Goal: Task Accomplishment & Management: Manage account settings

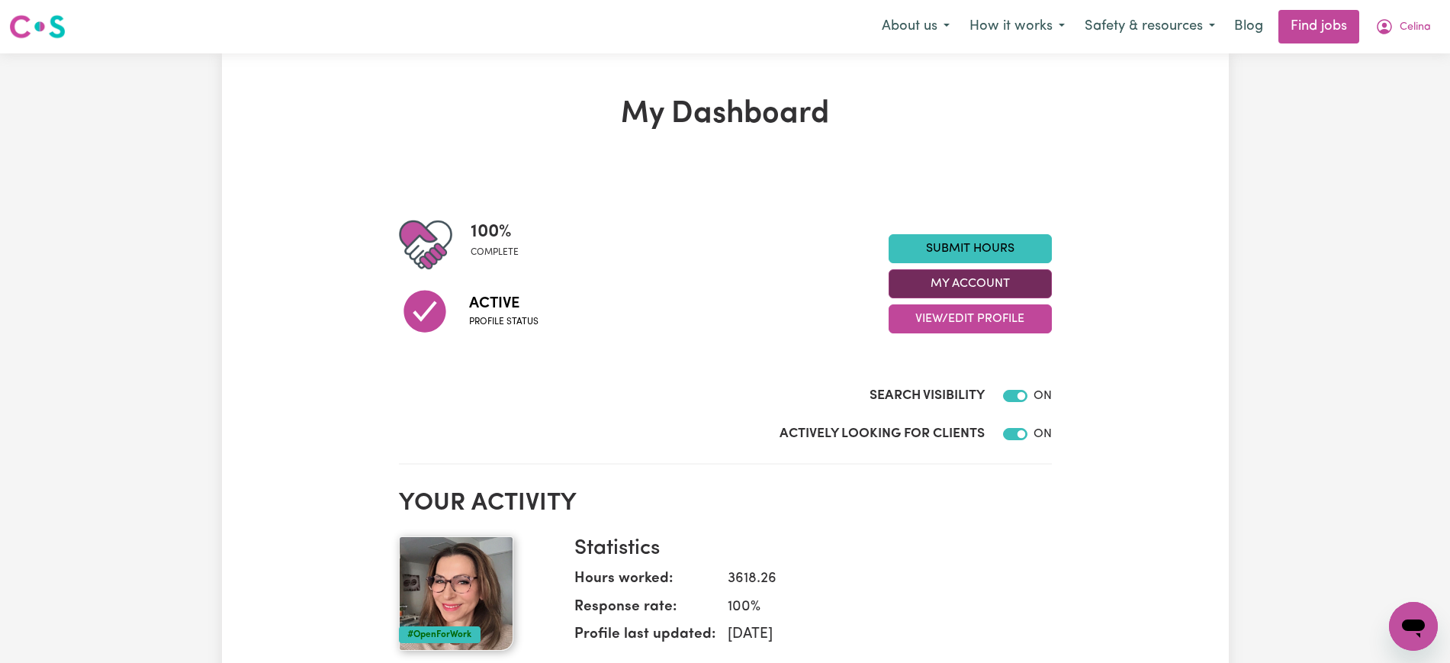
click at [1010, 280] on button "My Account" at bounding box center [970, 283] width 163 height 29
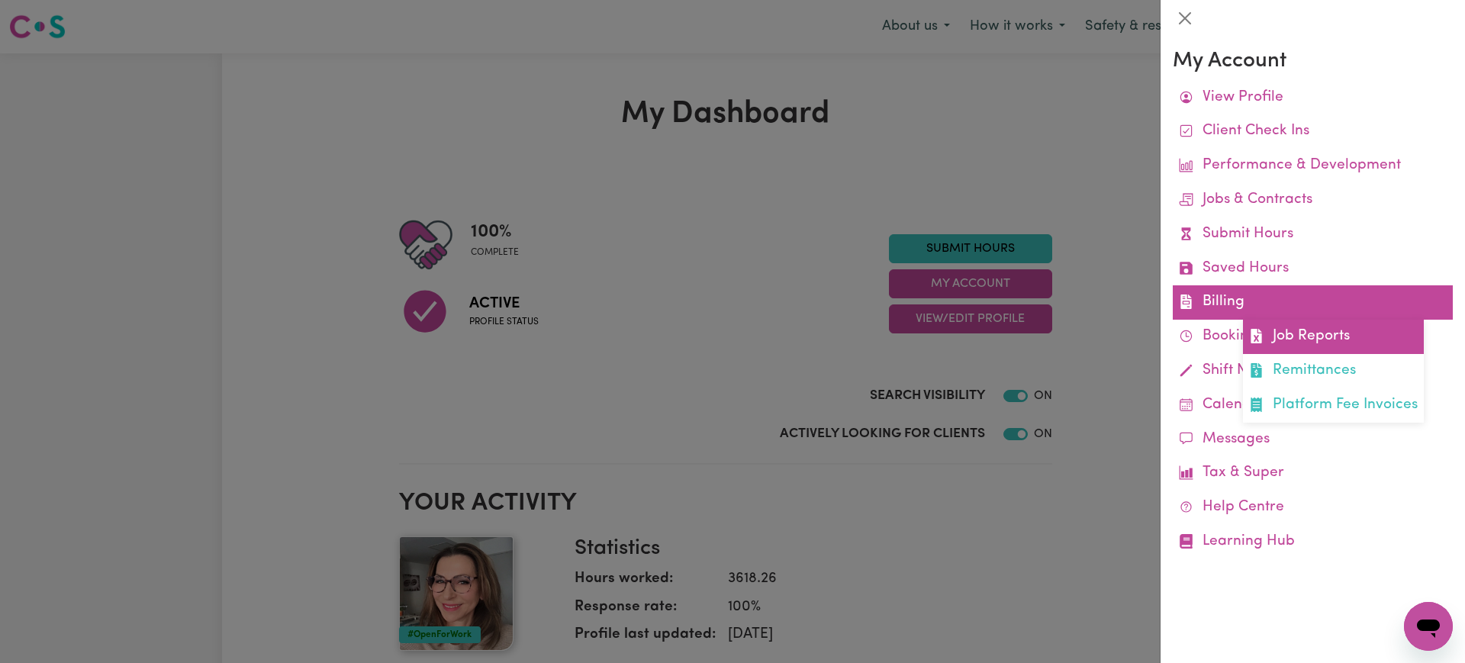
click at [1273, 336] on link "Job Reports" at bounding box center [1333, 337] width 181 height 34
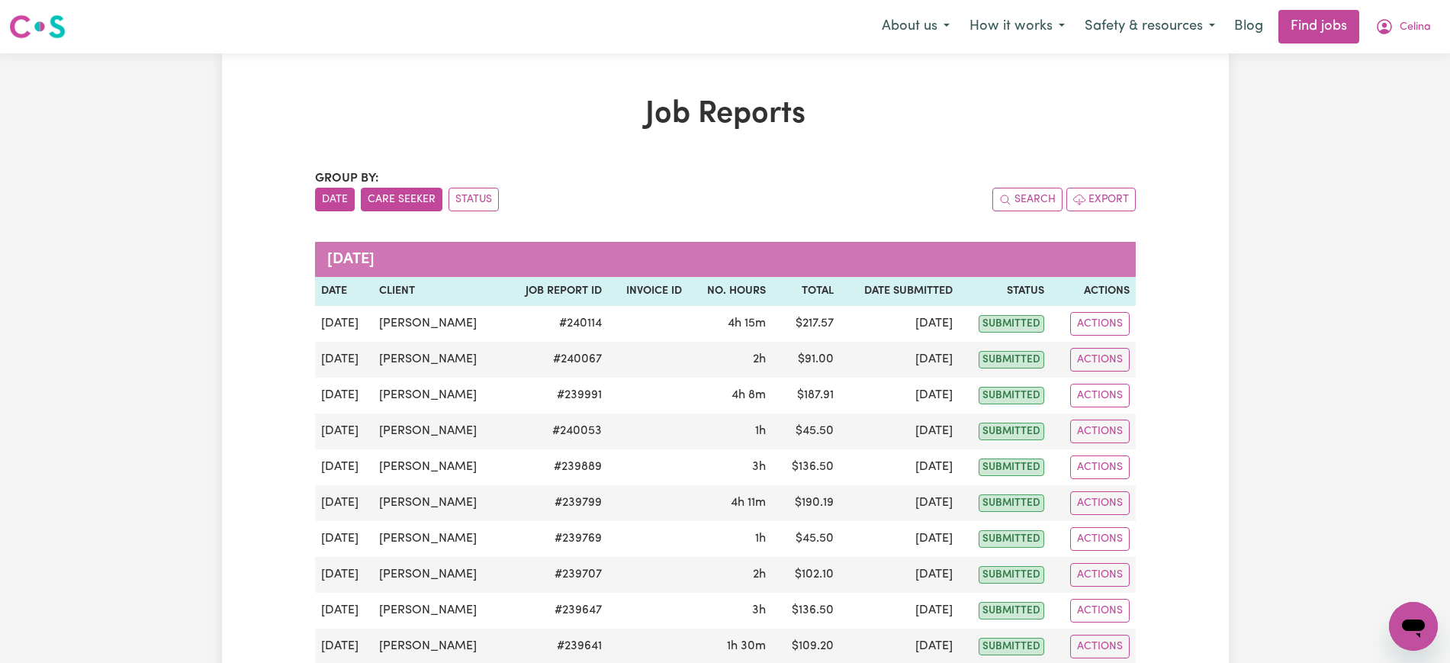
click at [402, 192] on button "Care Seeker" at bounding box center [402, 200] width 82 height 24
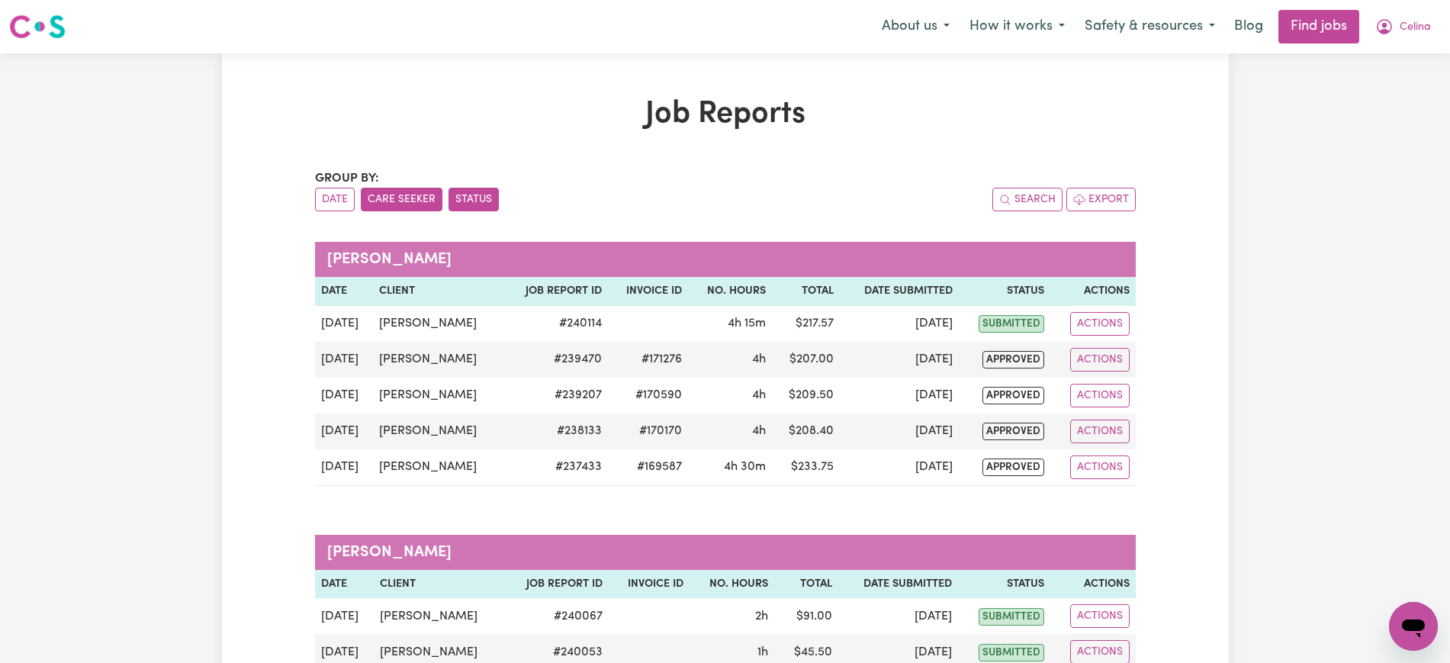
click at [489, 201] on button "Status" at bounding box center [474, 200] width 50 height 24
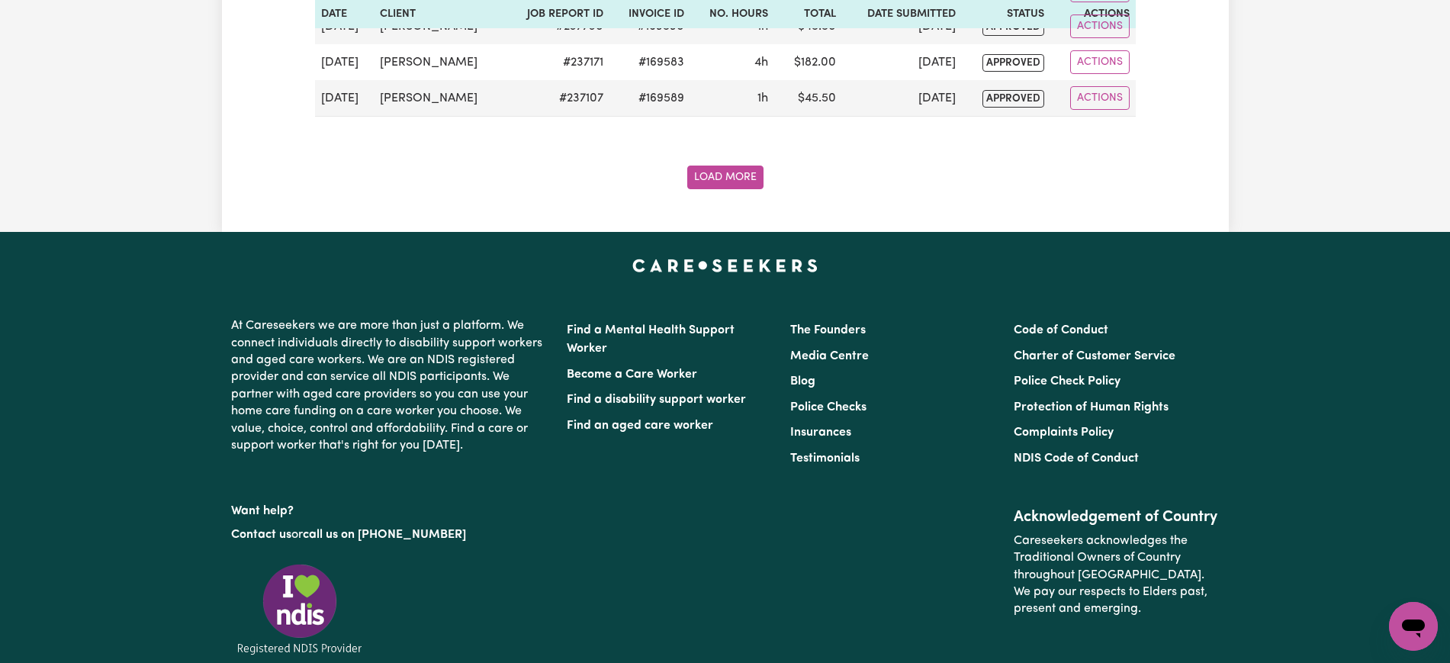
scroll to position [2098, 0]
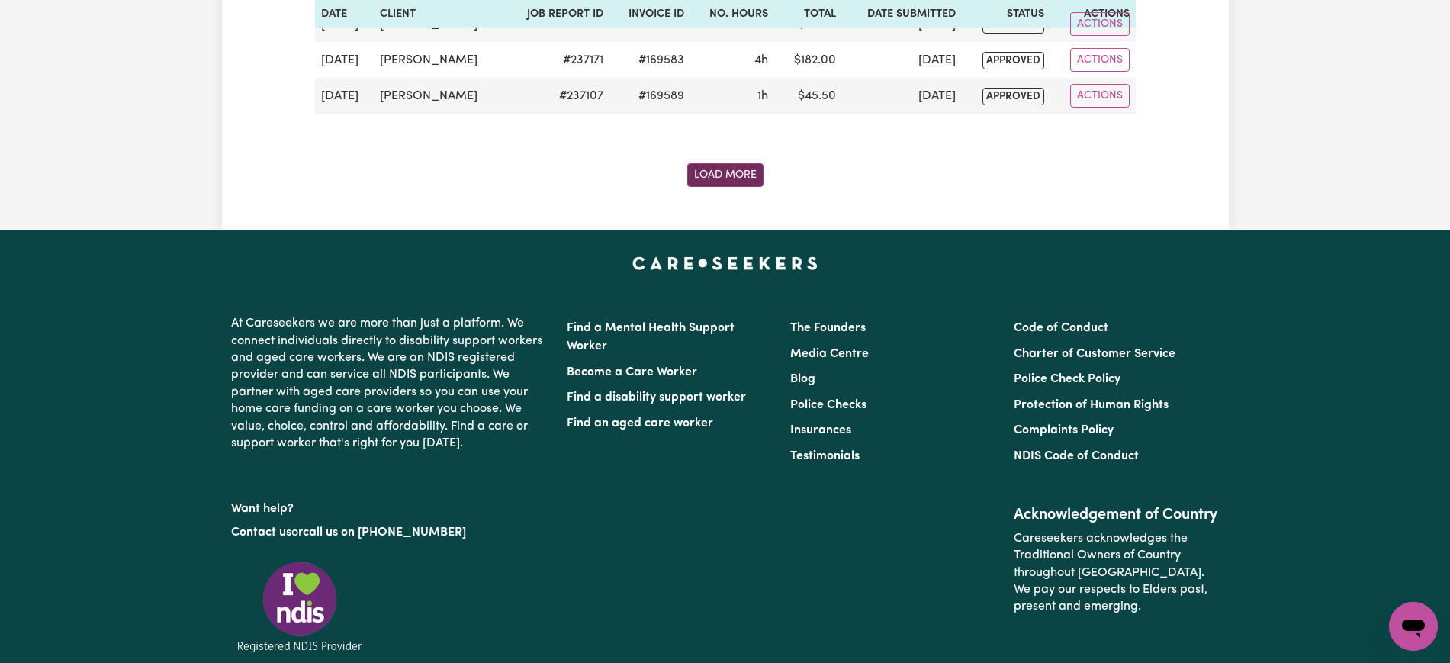
click at [723, 182] on button "Load More" at bounding box center [725, 175] width 76 height 24
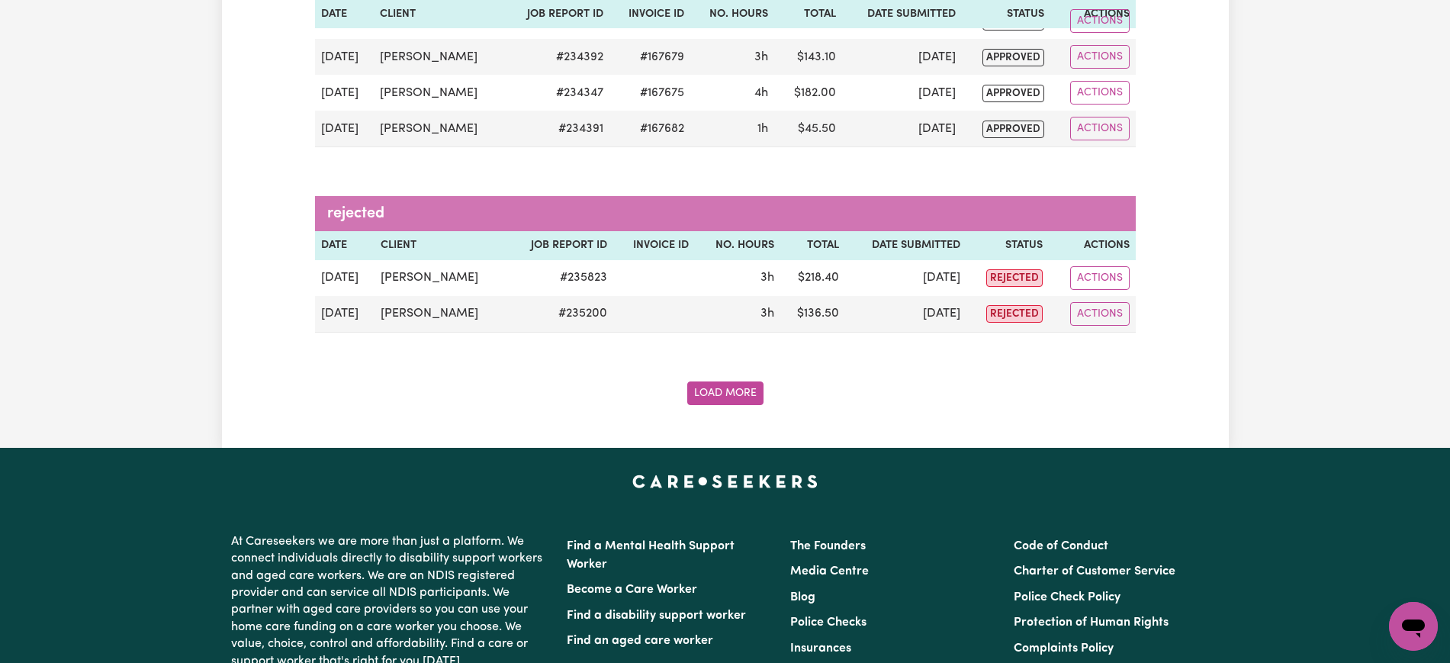
scroll to position [3785, 0]
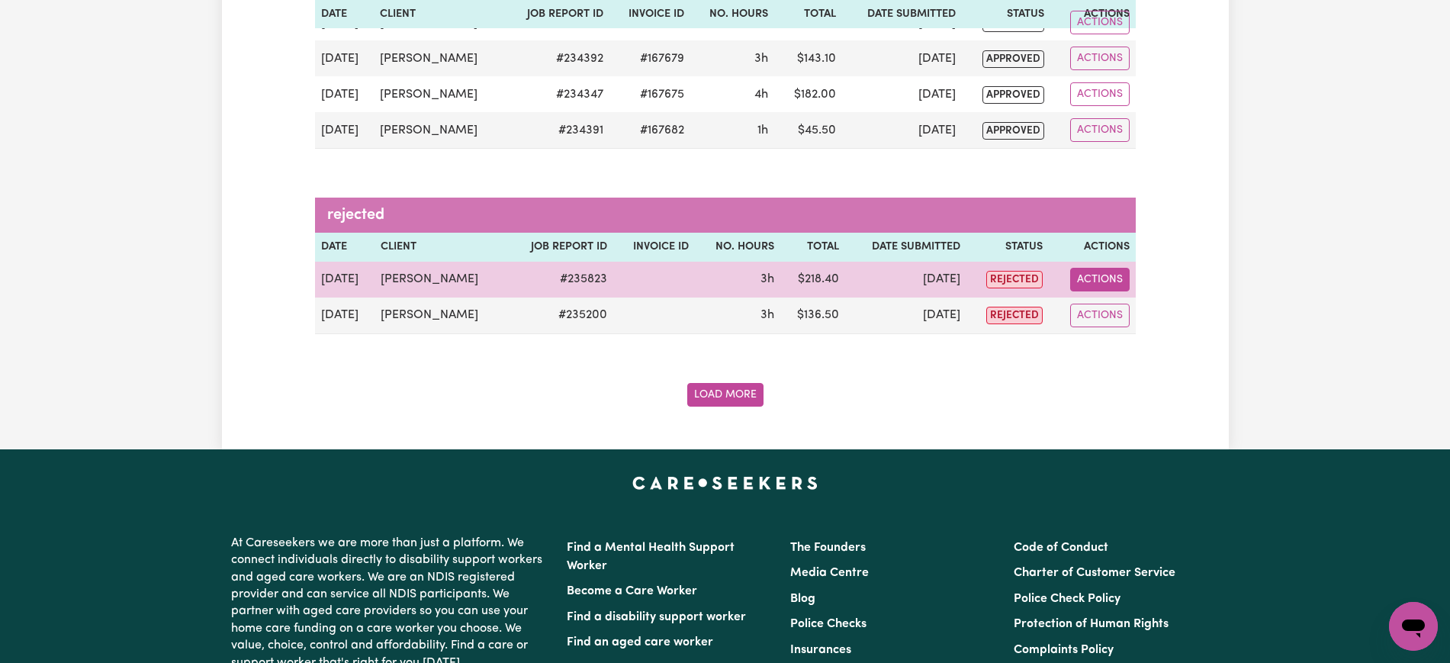
click at [1096, 280] on button "Actions" at bounding box center [1100, 280] width 60 height 24
click at [1096, 336] on span "Delete job report 235823" at bounding box center [1089, 345] width 12 height 18
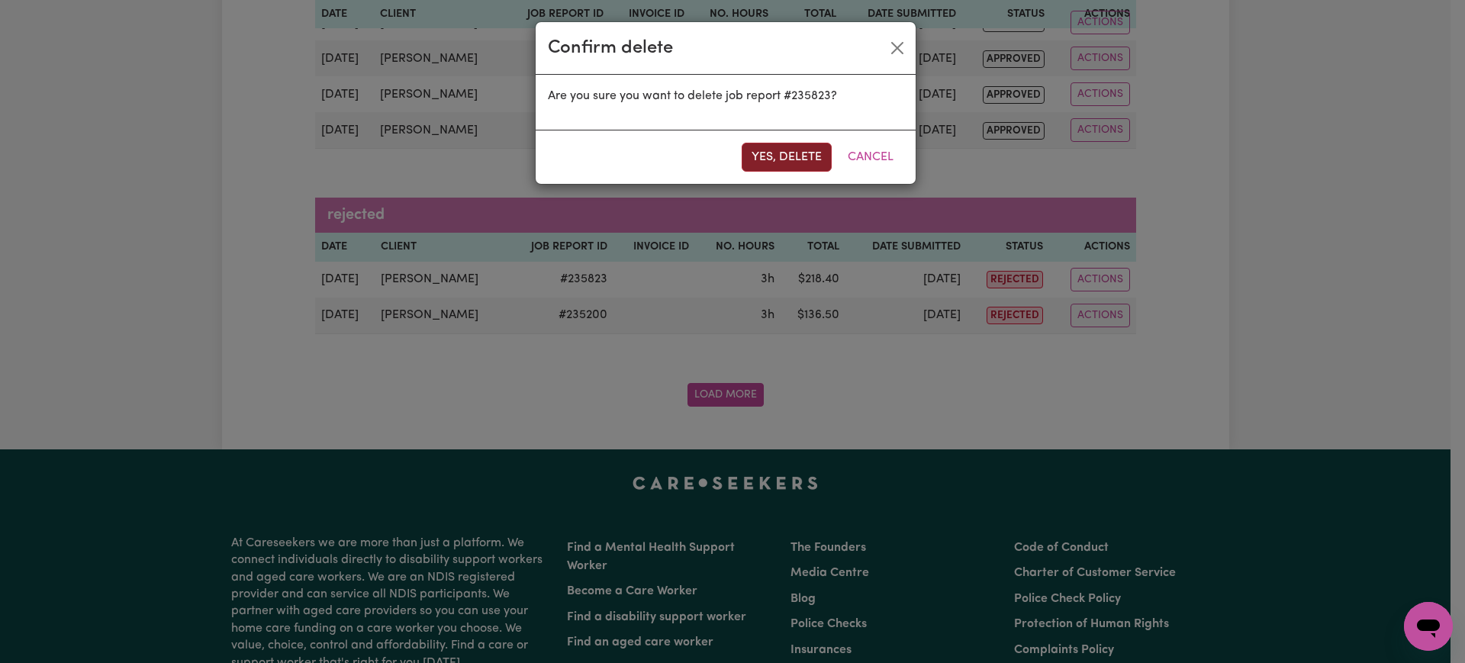
click at [777, 156] on button "Yes, delete" at bounding box center [787, 157] width 90 height 29
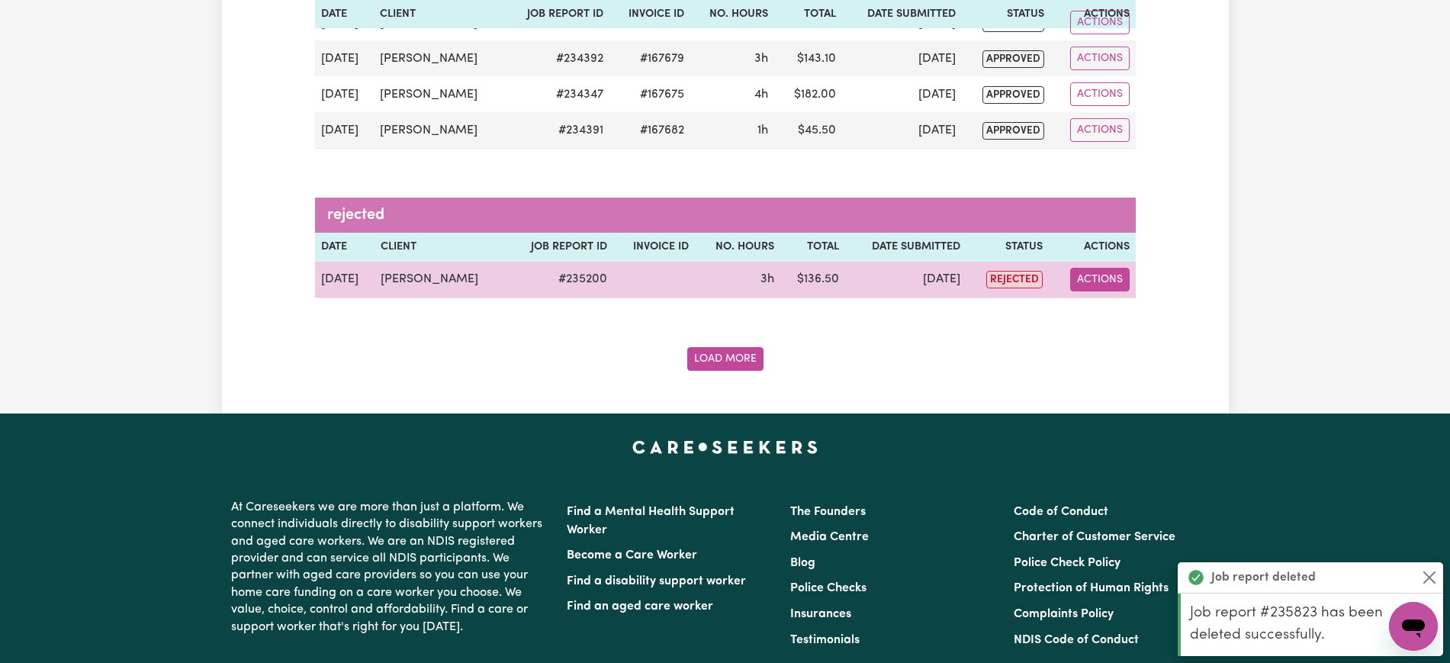
click at [1104, 275] on button "Actions" at bounding box center [1100, 280] width 60 height 24
click at [1107, 343] on link "Delete" at bounding box center [1139, 345] width 130 height 31
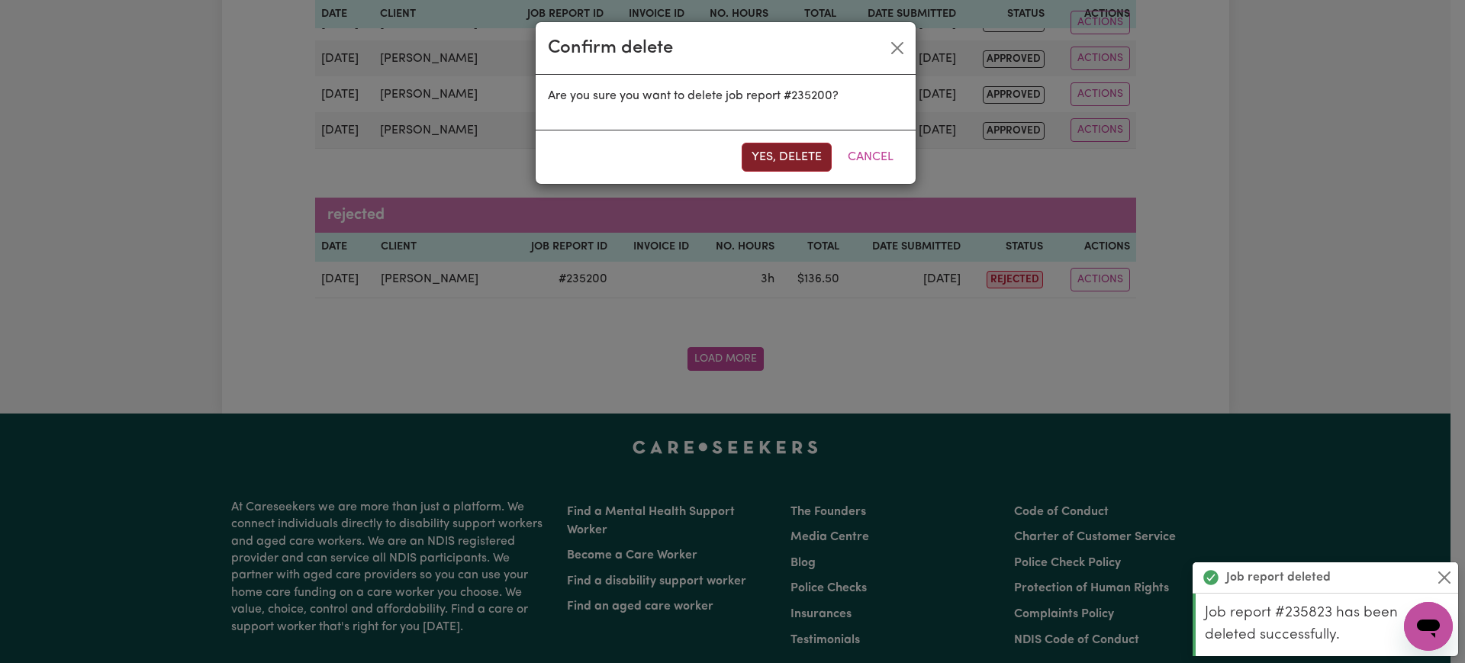
click at [794, 162] on button "Yes, delete" at bounding box center [787, 157] width 90 height 29
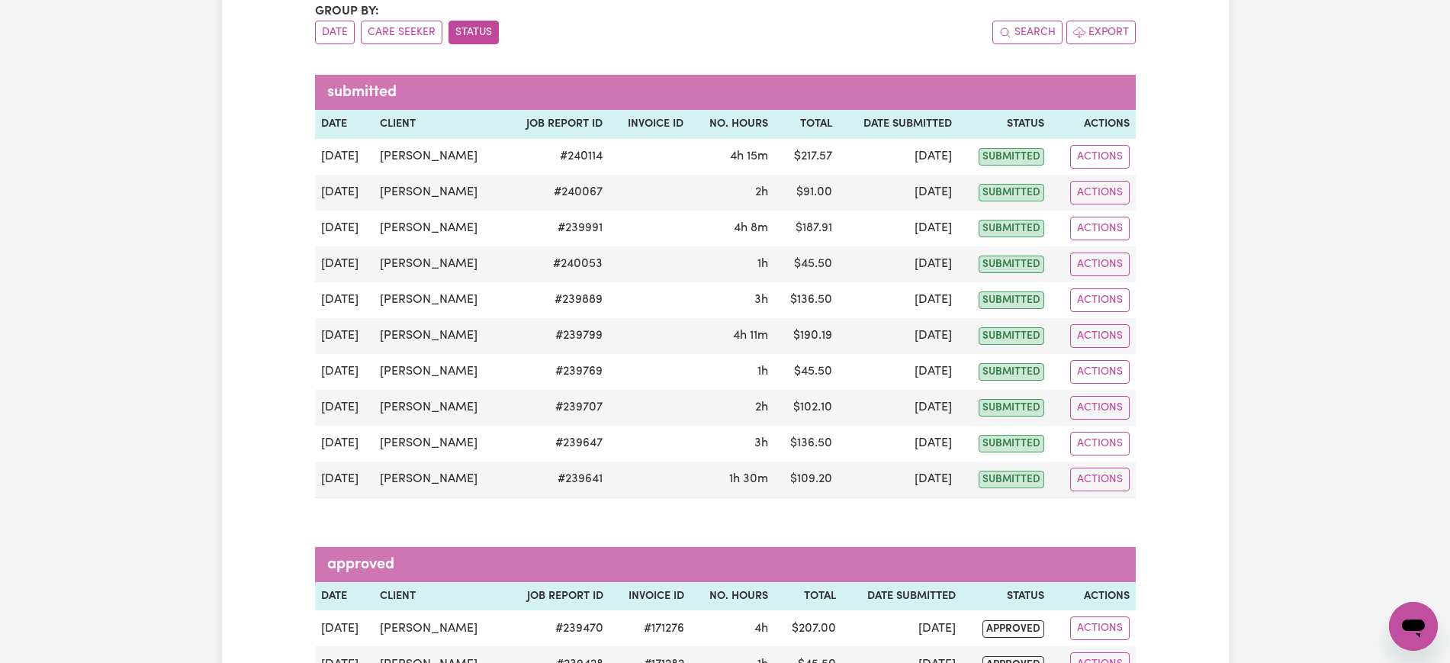
scroll to position [0, 0]
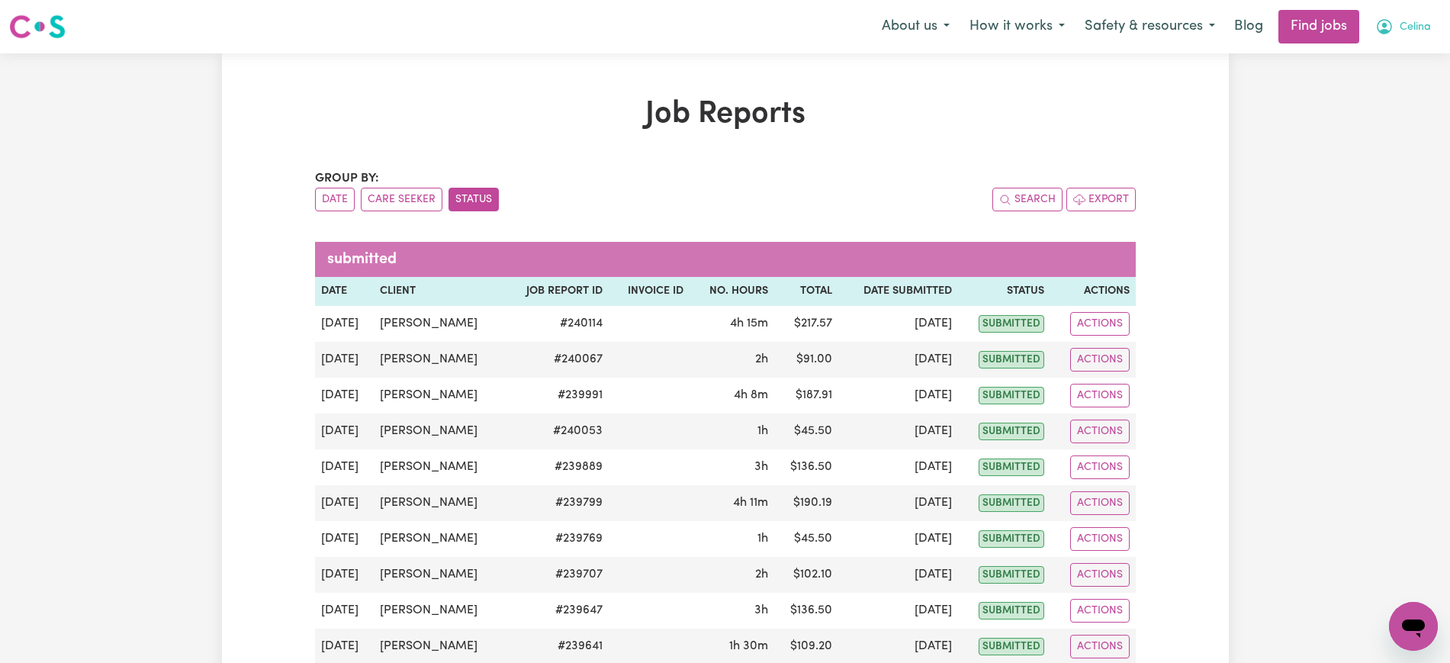
click at [1403, 31] on span "Celina" at bounding box center [1415, 27] width 31 height 17
click at [1359, 112] on link "Logout" at bounding box center [1380, 116] width 121 height 29
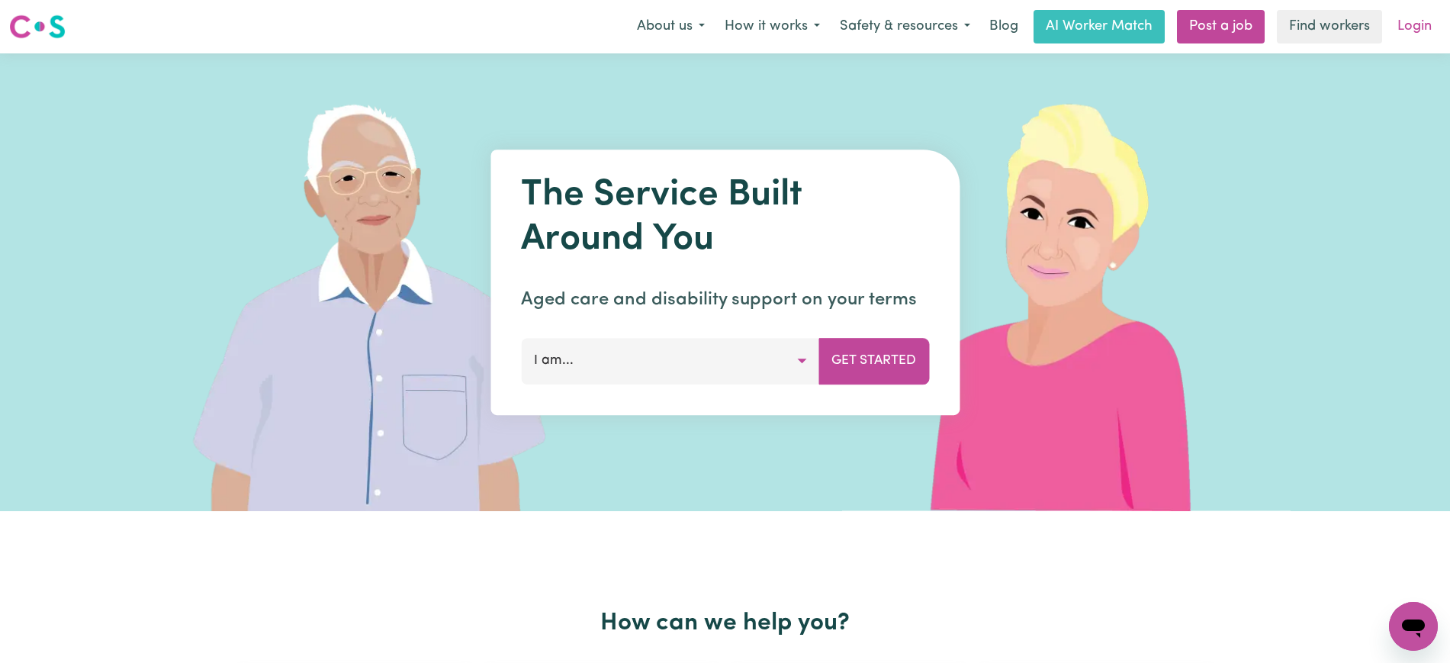
click at [1406, 24] on link "Login" at bounding box center [1415, 27] width 53 height 34
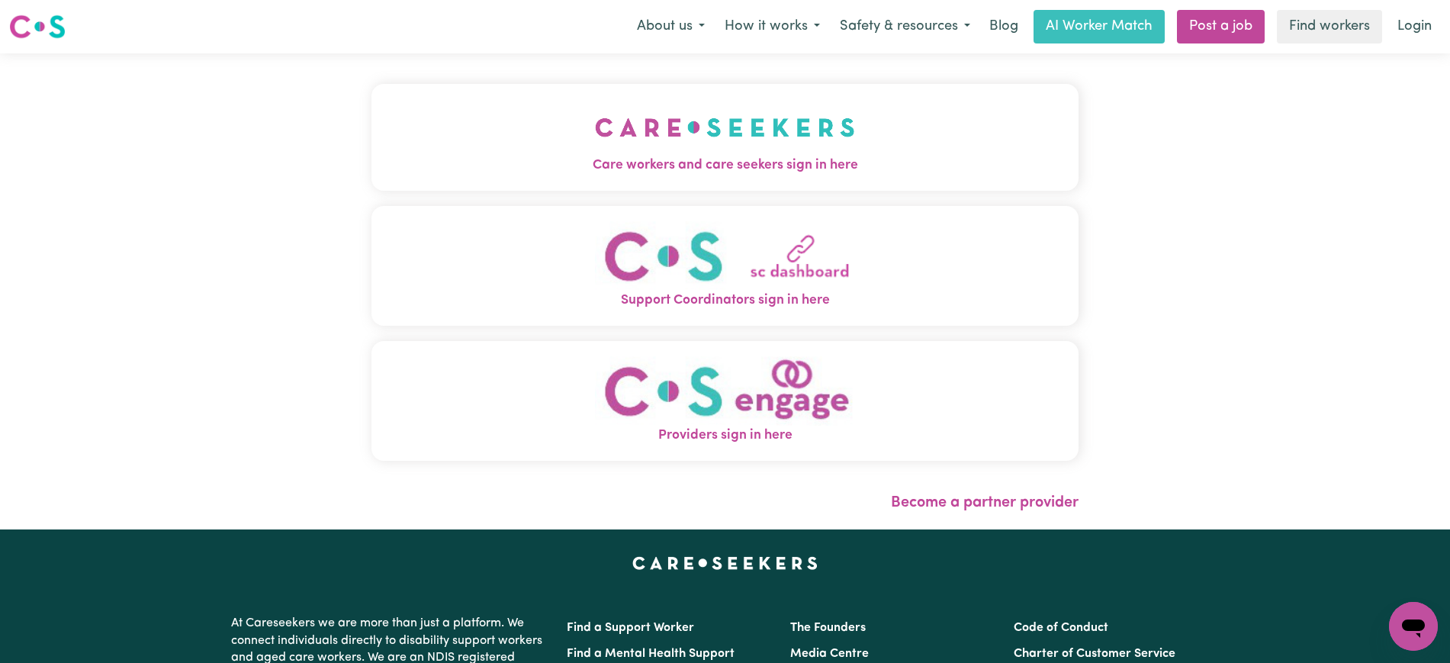
click at [657, 140] on img "Care workers and care seekers sign in here" at bounding box center [725, 127] width 260 height 56
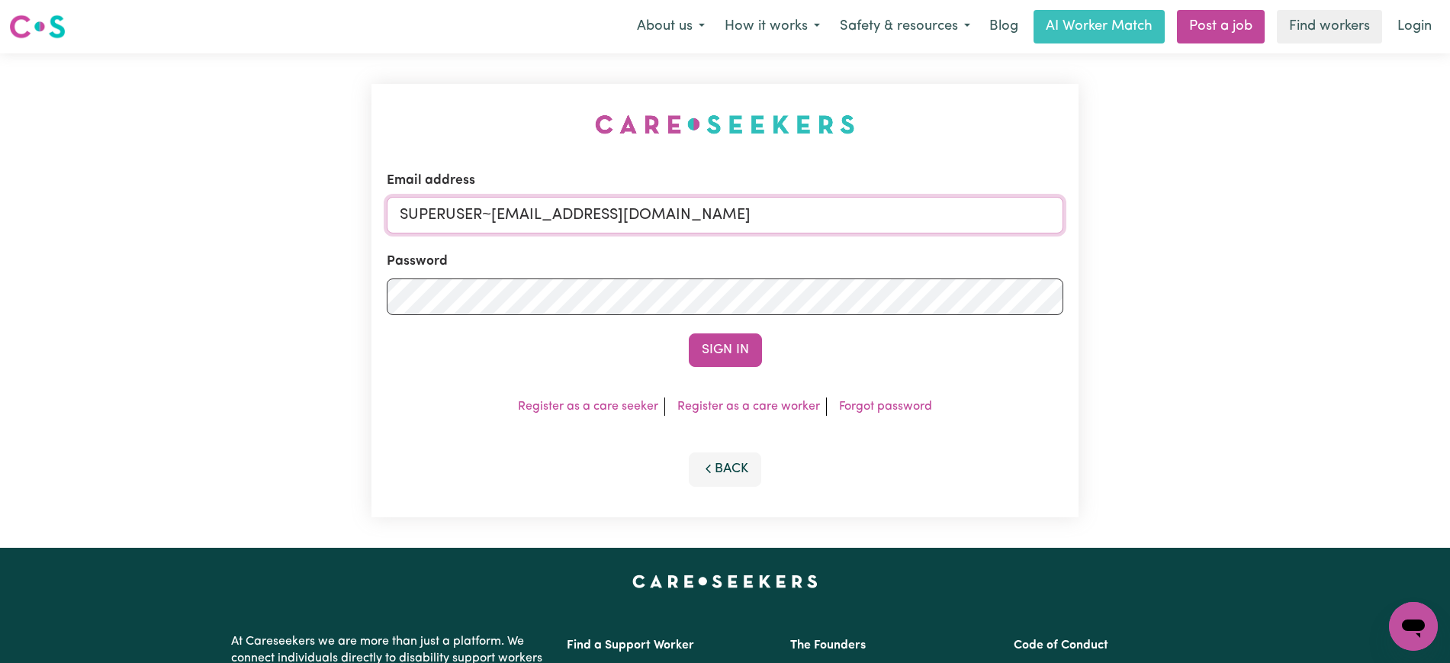
drag, startPoint x: 698, startPoint y: 215, endPoint x: 10, endPoint y: 215, distance: 688.2
click at [10, 215] on div "Email address SUPERUSER~[EMAIL_ADDRESS][DOMAIN_NAME] Password Sign In Register …" at bounding box center [725, 300] width 1450 height 494
type input "[PERSON_NAME][EMAIL_ADDRESS][DOMAIN_NAME]"
click at [689, 333] on button "Sign In" at bounding box center [725, 350] width 73 height 34
